Goal: Transaction & Acquisition: Purchase product/service

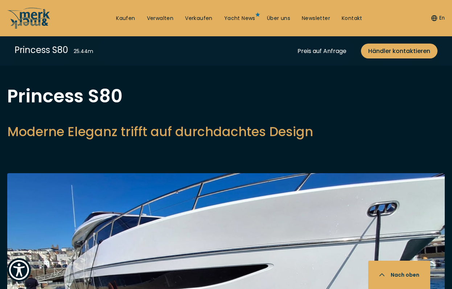
click at [123, 18] on link "Kaufen" at bounding box center [125, 18] width 19 height 7
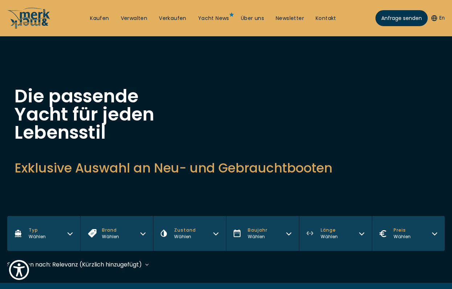
click at [95, 14] on ul "Kaufen Verwalten Verkaufen Yacht News Über uns Newsletter Kontakt Senden Sie un…" at bounding box center [213, 18] width 258 height 22
click at [99, 19] on link "Kaufen" at bounding box center [99, 18] width 19 height 7
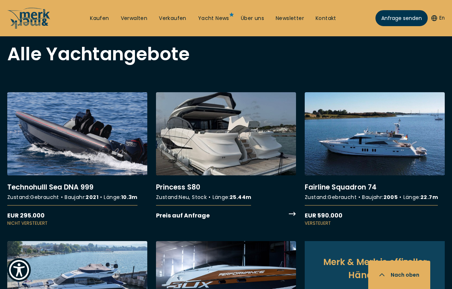
scroll to position [646, 0]
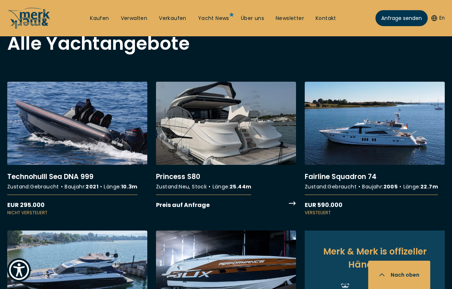
click at [259, 111] on link "More details about Princess S80" at bounding box center [226, 146] width 140 height 128
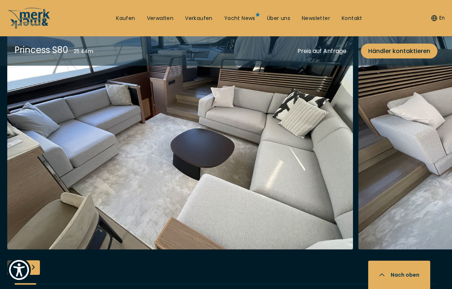
scroll to position [1645, 0]
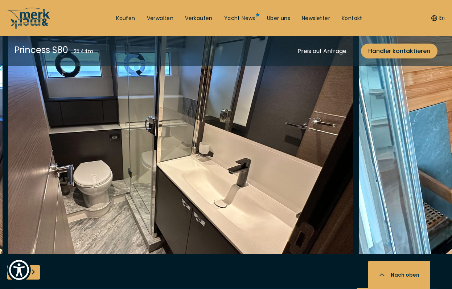
scroll to position [1379, 0]
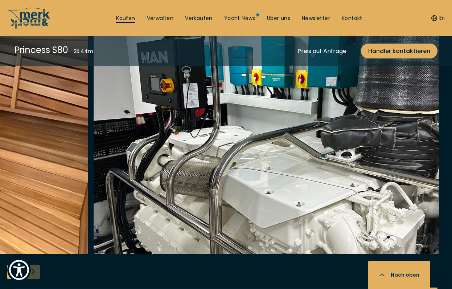
click at [123, 16] on link "Kaufen" at bounding box center [125, 18] width 19 height 7
